Goal: Transaction & Acquisition: Purchase product/service

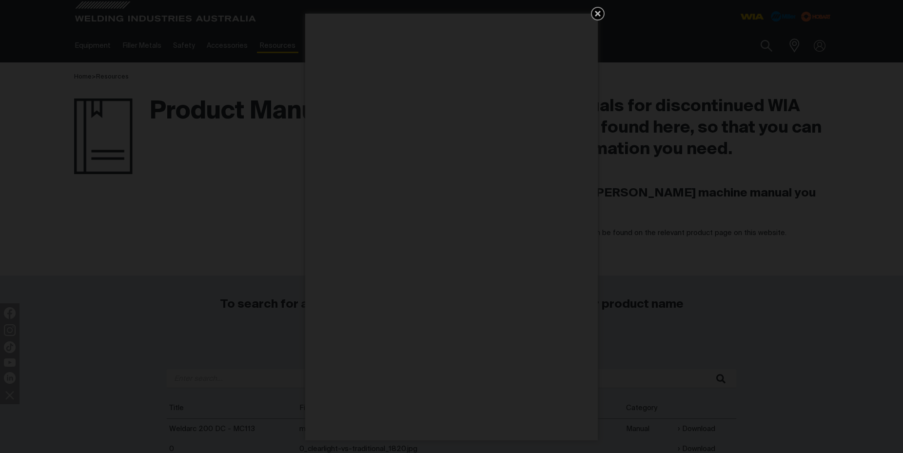
click at [598, 12] on icon "Get 5 WIA Welding Guides Free!" at bounding box center [598, 14] width 12 height 12
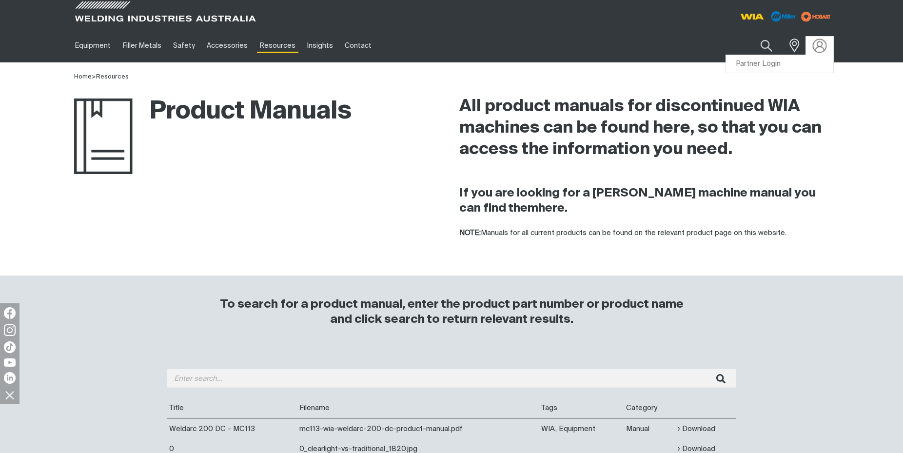
click at [816, 41] on img at bounding box center [820, 46] width 14 height 14
click at [773, 62] on link "Partner Login" at bounding box center [779, 64] width 107 height 18
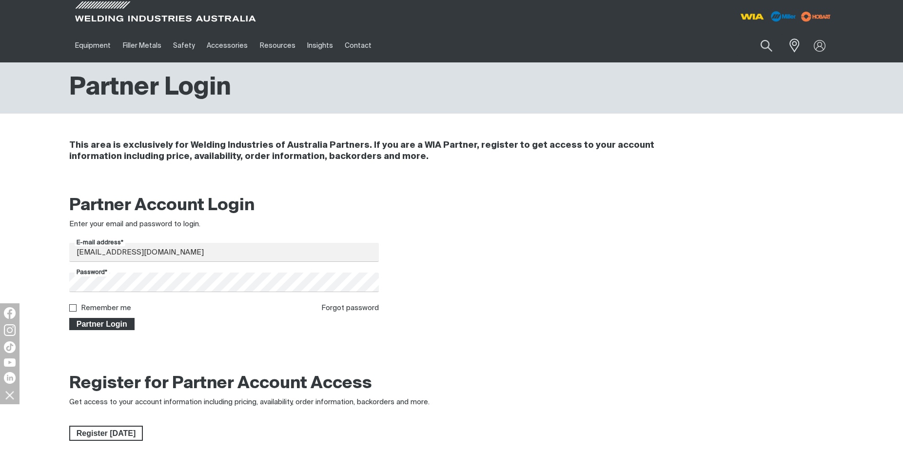
click at [103, 325] on span "Partner Login" at bounding box center [101, 324] width 63 height 13
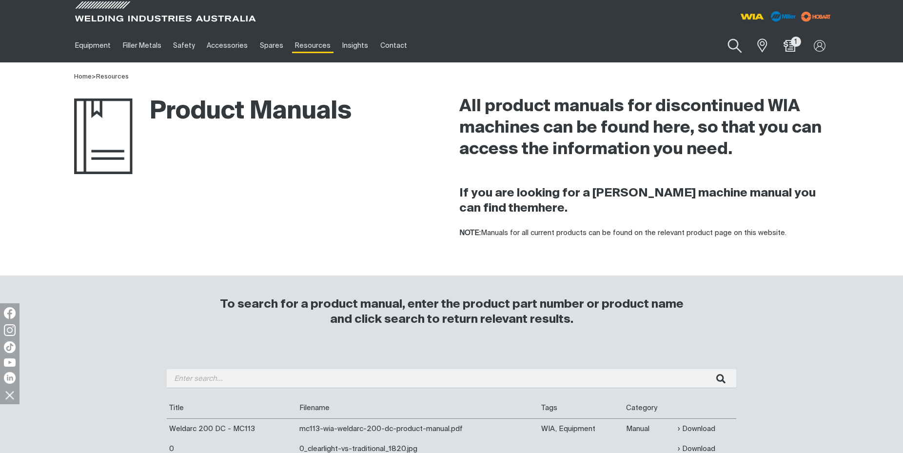
click at [733, 45] on button "Search products" at bounding box center [735, 46] width 40 height 28
click at [628, 47] on input "Search" at bounding box center [675, 46] width 150 height 22
type input "d0037"
click at [635, 67] on span "Bridge Rectifier 1PH 180A - D0037" at bounding box center [682, 65] width 101 height 8
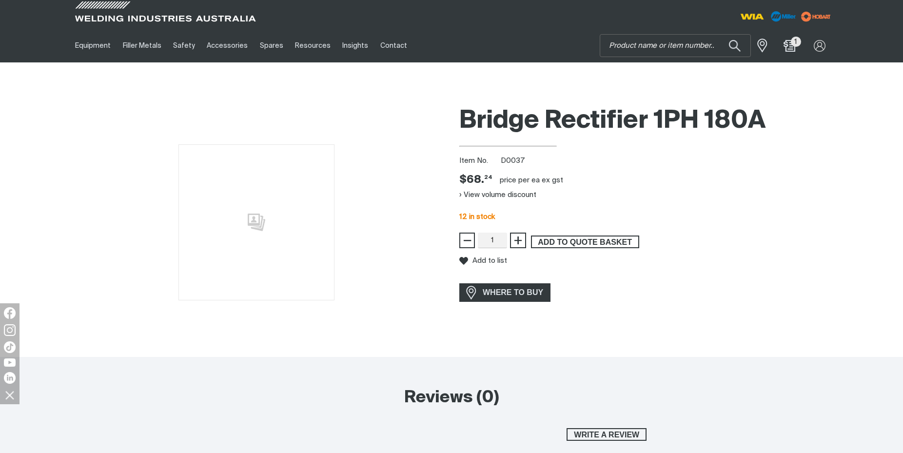
click at [568, 240] on span "ADD TO QUOTE BASKET" at bounding box center [585, 242] width 106 height 13
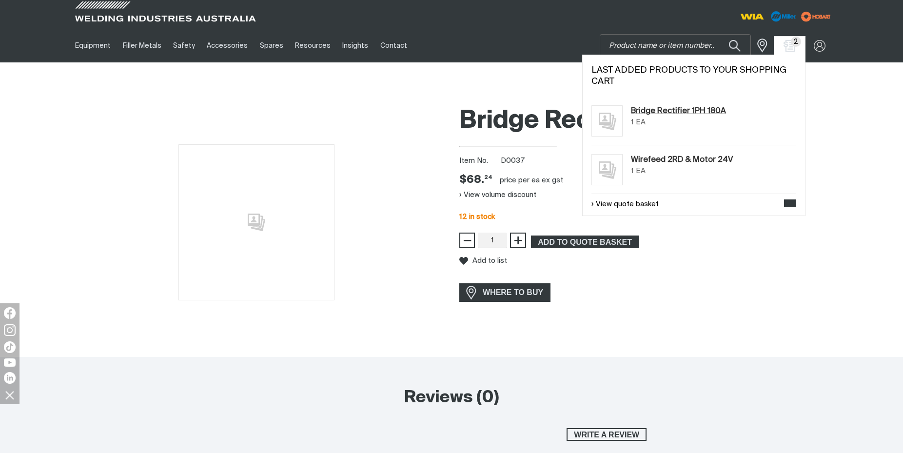
click at [674, 114] on link "Bridge Rectifier 1PH 180A" at bounding box center [678, 111] width 95 height 12
click at [796, 46] on span "2" at bounding box center [796, 42] width 10 height 10
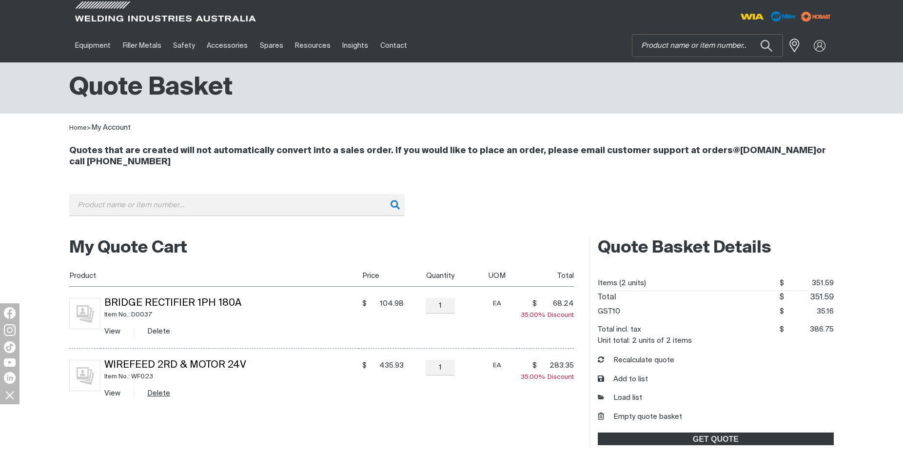
click at [162, 396] on button "Delete" at bounding box center [158, 393] width 23 height 11
